Goal: Find specific page/section: Find specific page/section

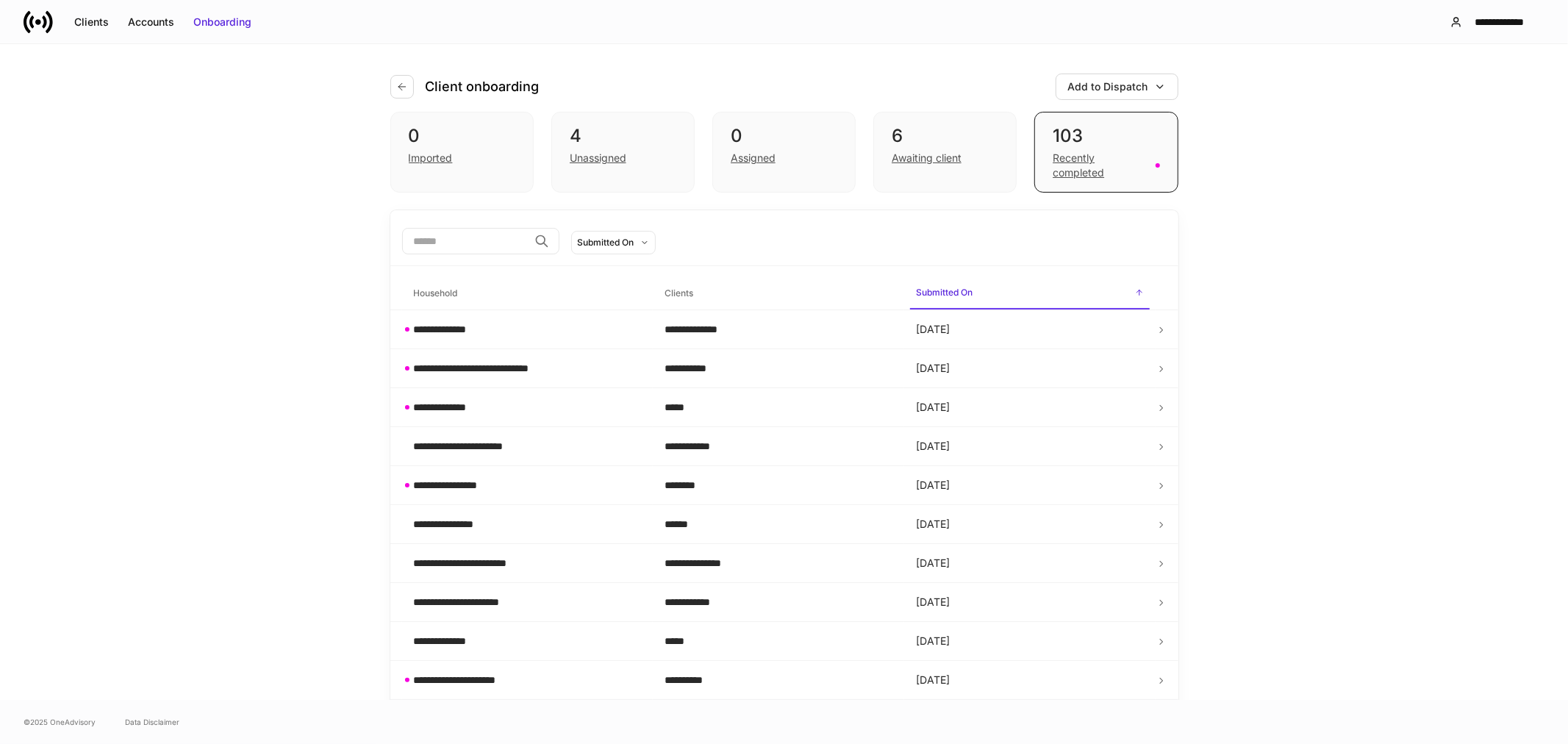
click at [1087, 174] on div "Recently completed" at bounding box center [1100, 165] width 94 height 30
click at [1059, 160] on div "Recently completed" at bounding box center [1100, 165] width 94 height 30
click at [1079, 171] on div "Recently completed" at bounding box center [1100, 165] width 94 height 30
